Goal: Find specific page/section: Find specific page/section

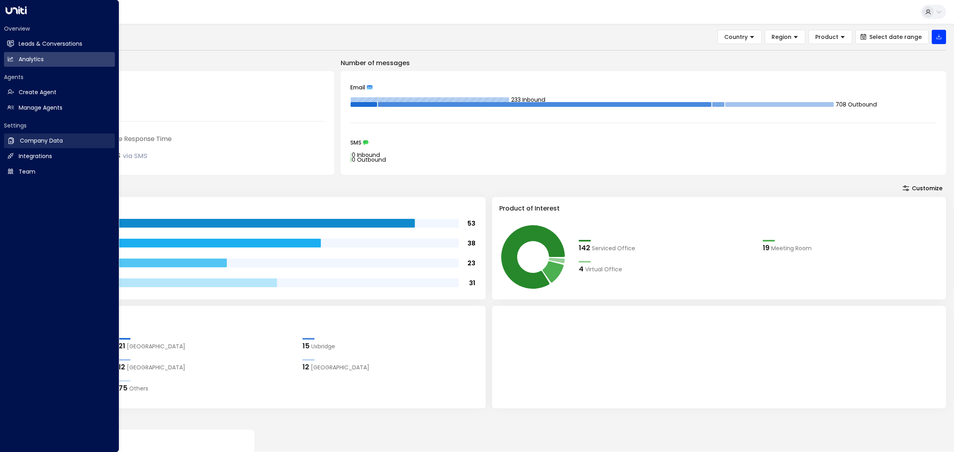
click at [44, 142] on h2 "Company Data" at bounding box center [41, 141] width 43 height 8
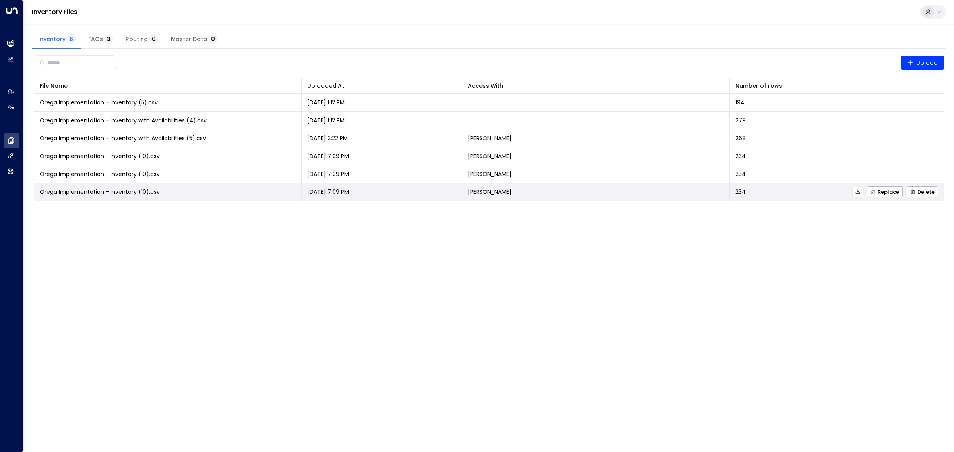
click at [856, 195] on icon at bounding box center [858, 192] width 6 height 6
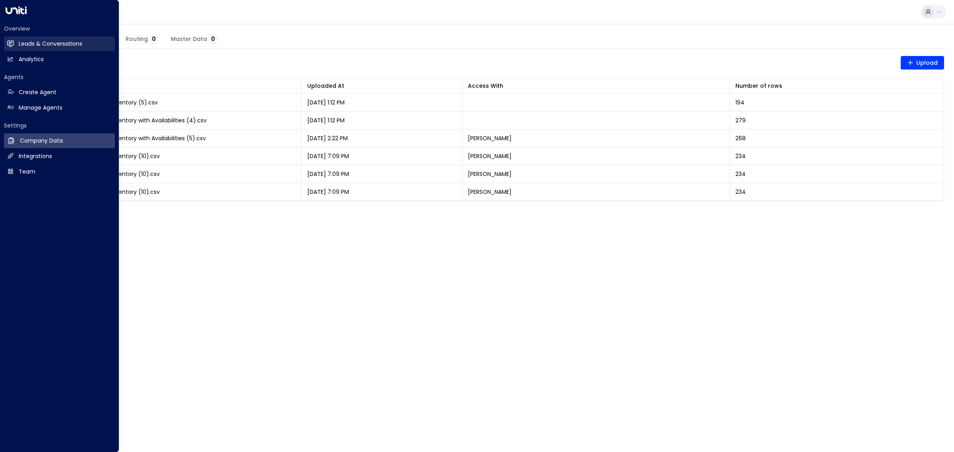
click at [29, 45] on h2 "Leads & Conversations" at bounding box center [51, 44] width 64 height 8
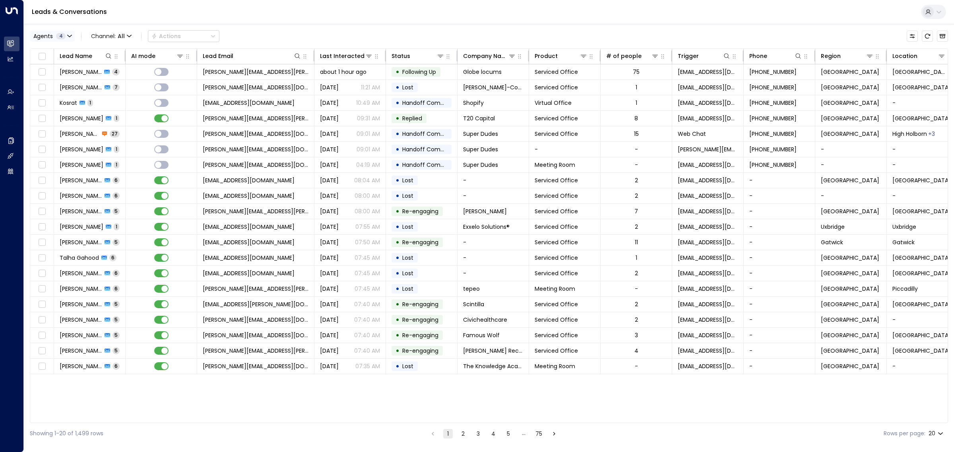
click at [69, 34] on icon "button" at bounding box center [69, 36] width 5 height 5
click at [78, 109] on button "Clear" at bounding box center [76, 109] width 16 height 6
click at [64, 77] on div "[PERSON_NAME]" at bounding box center [65, 76] width 44 height 8
click at [129, 106] on button "Apply" at bounding box center [134, 108] width 23 height 11
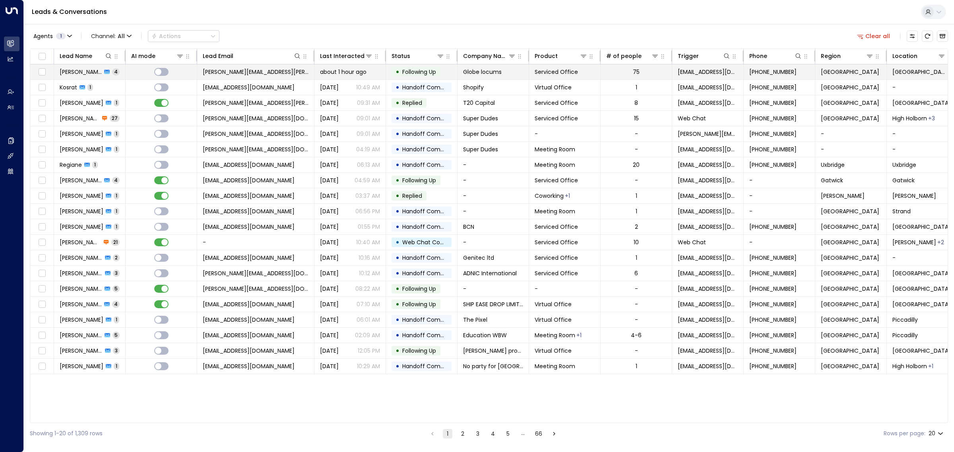
click at [260, 74] on span "[PERSON_NAME][EMAIL_ADDRESS][PERSON_NAME][DOMAIN_NAME]" at bounding box center [256, 72] width 106 height 8
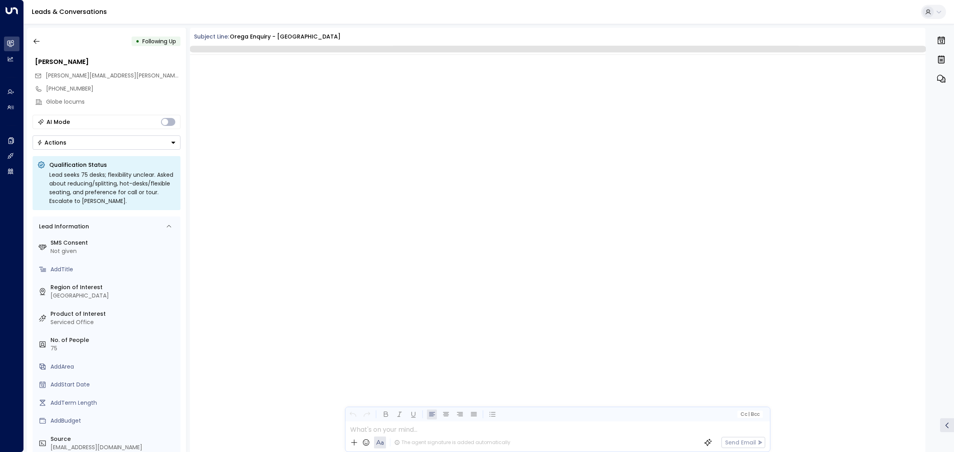
scroll to position [1025, 0]
